Goal: Task Accomplishment & Management: Manage account settings

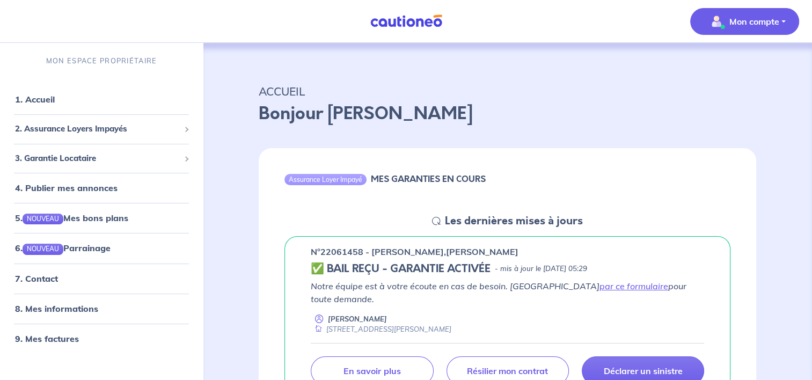
click at [762, 26] on p "Mon compte" at bounding box center [754, 21] width 50 height 13
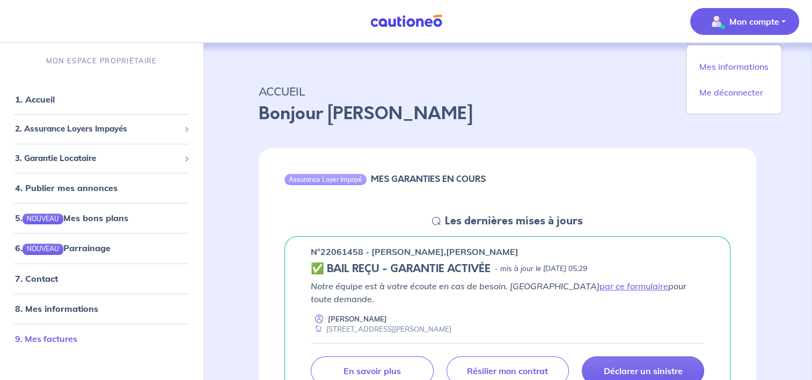
click at [45, 339] on link "9. Mes factures" at bounding box center [46, 338] width 62 height 11
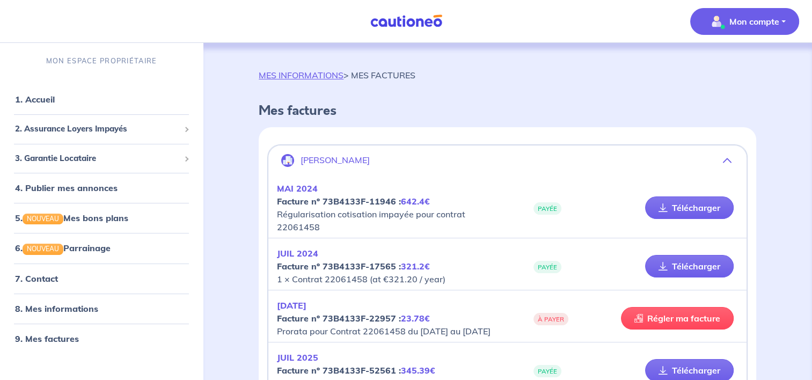
click at [347, 313] on strong "Facture nº 73B4133F-22957 : 23.78€" at bounding box center [353, 318] width 153 height 11
click at [298, 300] on em "[DATE]" at bounding box center [292, 305] width 30 height 11
click at [808, 207] on div "MES INFORMATIONS > MES FACTURES Mes factures [PERSON_NAME][DATE] Facture nº 73B…" at bounding box center [507, 275] width 609 height 465
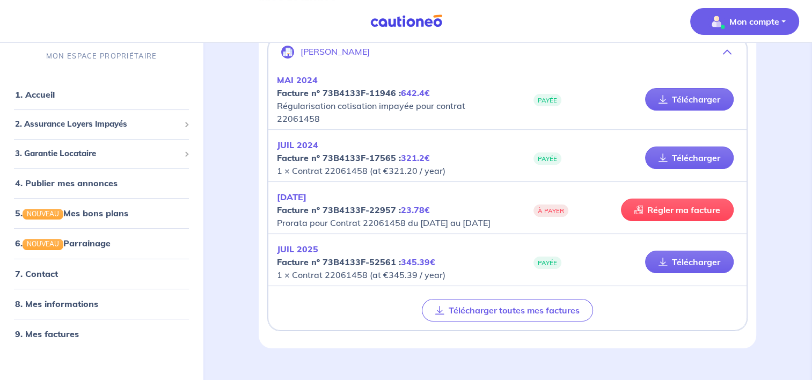
scroll to position [127, 0]
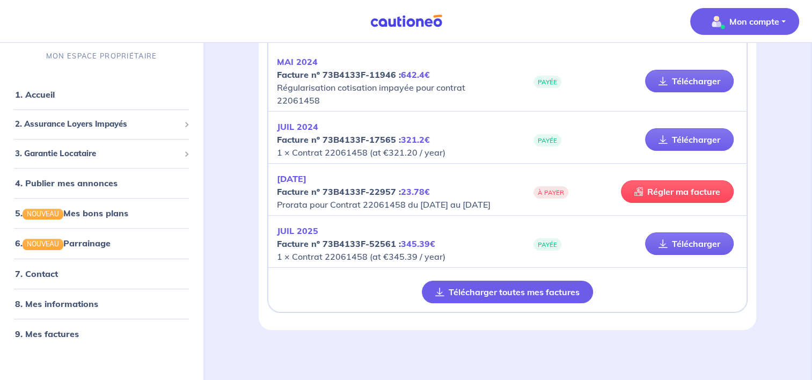
click at [481, 290] on button "Télécharger toutes mes factures" at bounding box center [507, 292] width 171 height 23
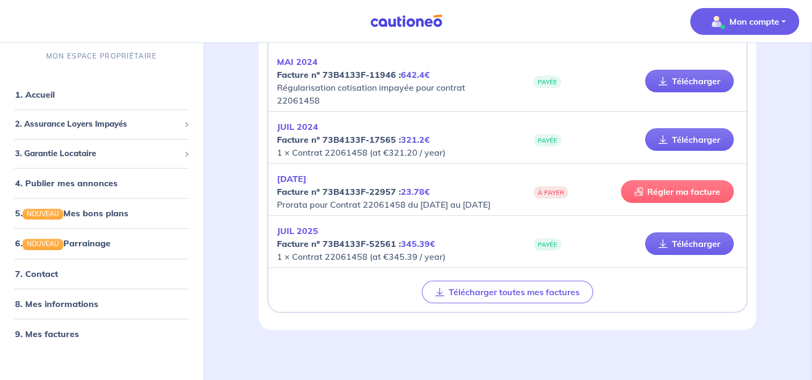
click at [669, 184] on link "Régler ma facture" at bounding box center [677, 191] width 113 height 23
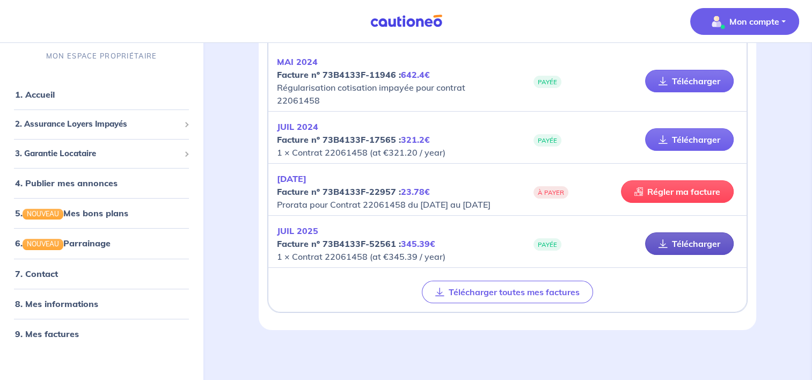
click at [678, 242] on link "Télécharger" at bounding box center [689, 243] width 89 height 23
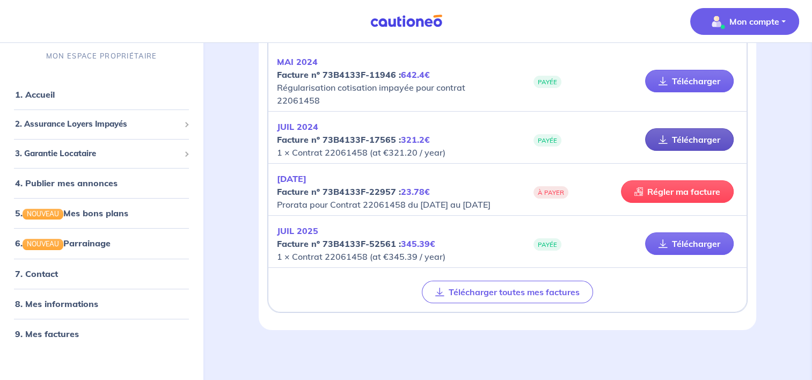
click at [678, 128] on link "Télécharger" at bounding box center [689, 139] width 89 height 23
